Goal: Use online tool/utility: Utilize a website feature to perform a specific function

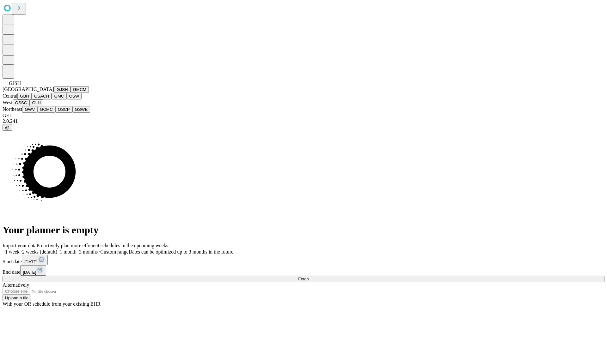
click at [54, 93] on button "GJSH" at bounding box center [62, 89] width 16 height 7
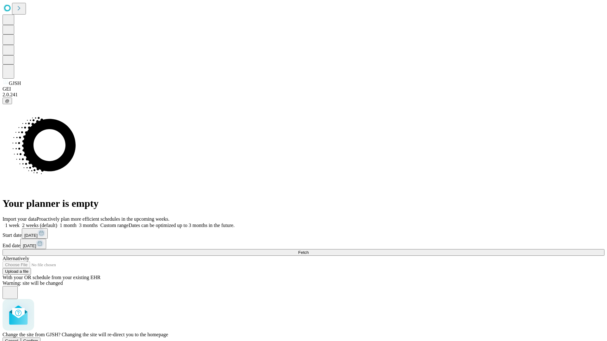
click at [38, 339] on span "Confirm" at bounding box center [30, 341] width 15 height 5
click at [20, 223] on label "1 week" at bounding box center [11, 225] width 17 height 5
click at [309, 250] on span "Fetch" at bounding box center [303, 252] width 10 height 5
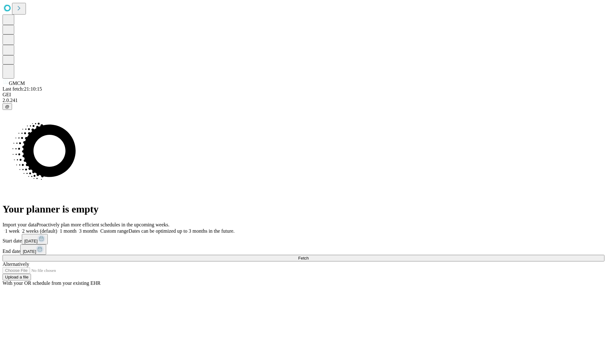
click at [20, 229] on label "1 week" at bounding box center [11, 231] width 17 height 5
click at [309, 256] on span "Fetch" at bounding box center [303, 258] width 10 height 5
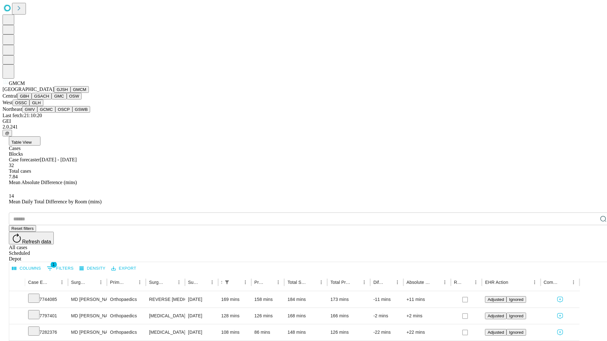
click at [32, 100] on button "GBH" at bounding box center [24, 96] width 14 height 7
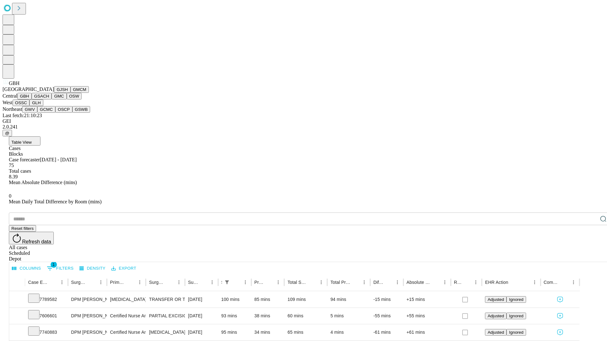
click at [49, 100] on button "GSACH" at bounding box center [42, 96] width 20 height 7
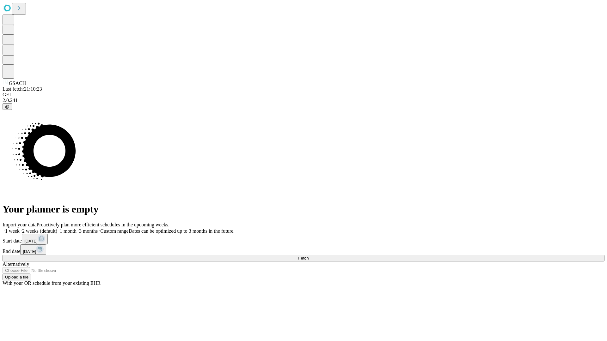
click at [20, 229] on label "1 week" at bounding box center [11, 231] width 17 height 5
click at [309, 256] on span "Fetch" at bounding box center [303, 258] width 10 height 5
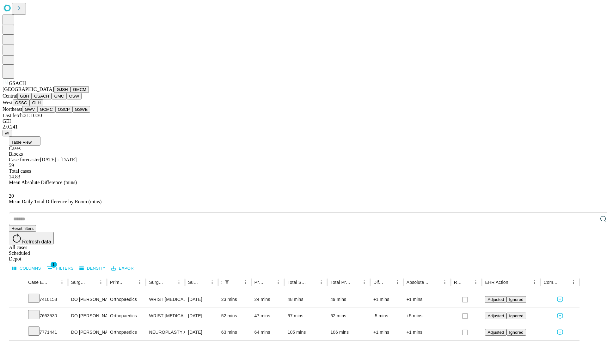
click at [52, 100] on button "GMC" at bounding box center [59, 96] width 15 height 7
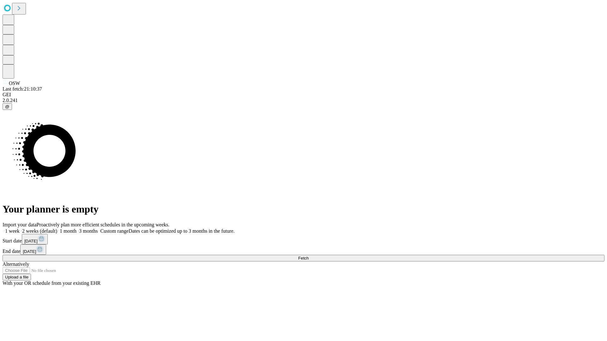
click at [20, 229] on label "1 week" at bounding box center [11, 231] width 17 height 5
click at [309, 256] on span "Fetch" at bounding box center [303, 258] width 10 height 5
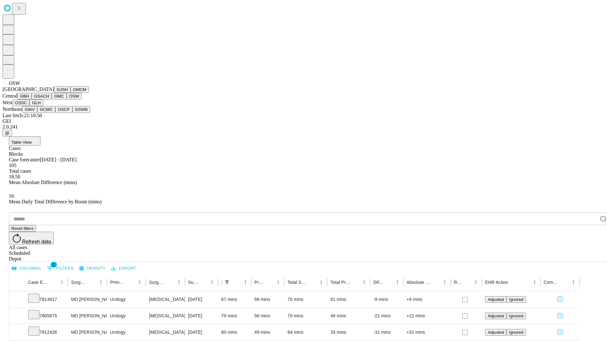
click at [30, 106] on button "OSSC" at bounding box center [21, 103] width 17 height 7
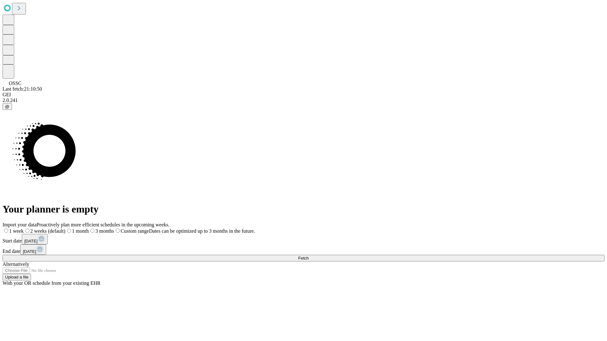
click at [24, 229] on label "1 week" at bounding box center [13, 231] width 21 height 5
click at [309, 256] on span "Fetch" at bounding box center [303, 258] width 10 height 5
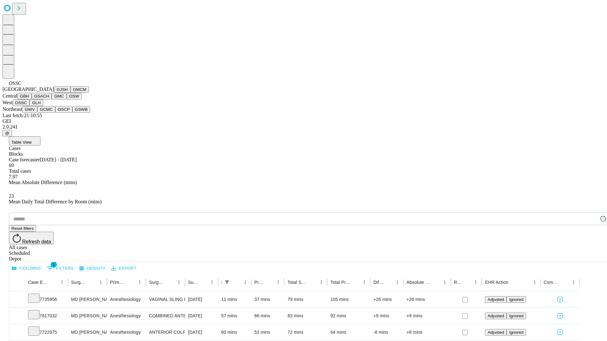
click at [43, 106] on button "GLH" at bounding box center [36, 103] width 14 height 7
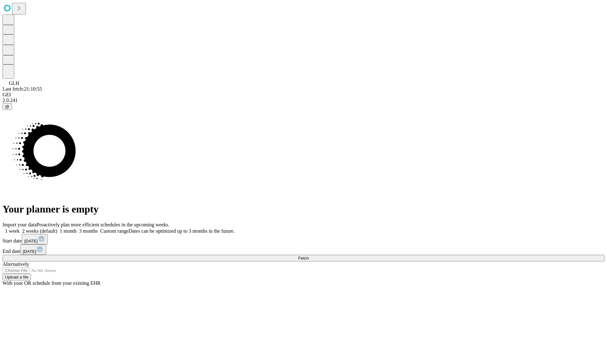
click at [20, 229] on label "1 week" at bounding box center [11, 231] width 17 height 5
click at [309, 256] on span "Fetch" at bounding box center [303, 258] width 10 height 5
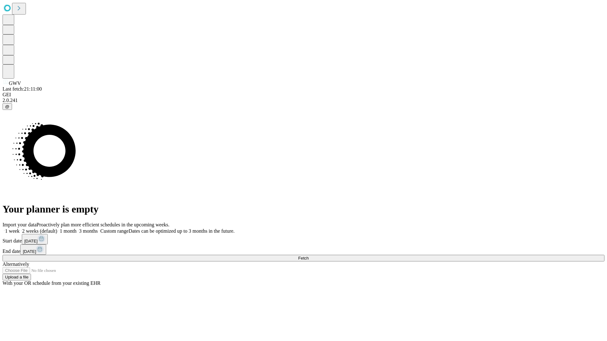
click at [20, 229] on label "1 week" at bounding box center [11, 231] width 17 height 5
click at [309, 256] on span "Fetch" at bounding box center [303, 258] width 10 height 5
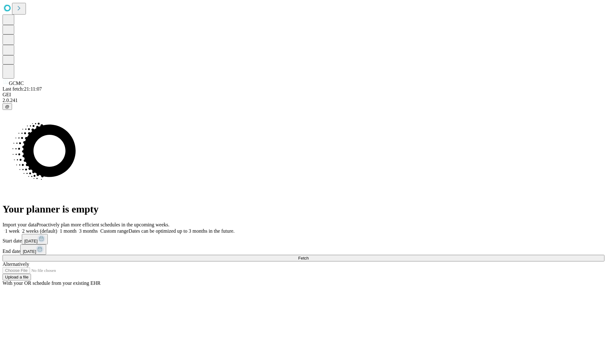
click at [20, 229] on label "1 week" at bounding box center [11, 231] width 17 height 5
click at [309, 256] on span "Fetch" at bounding box center [303, 258] width 10 height 5
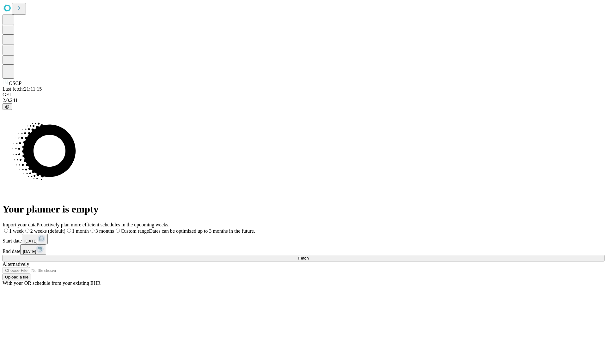
click at [24, 229] on label "1 week" at bounding box center [13, 231] width 21 height 5
click at [309, 256] on span "Fetch" at bounding box center [303, 258] width 10 height 5
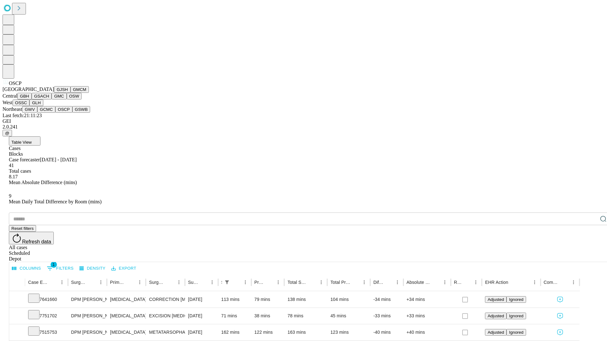
click at [72, 113] on button "GSWB" at bounding box center [81, 109] width 18 height 7
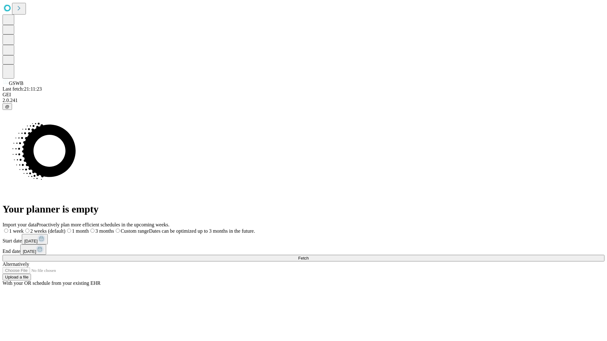
click at [24, 229] on label "1 week" at bounding box center [13, 231] width 21 height 5
click at [309, 256] on span "Fetch" at bounding box center [303, 258] width 10 height 5
